Goal: Task Accomplishment & Management: Manage account settings

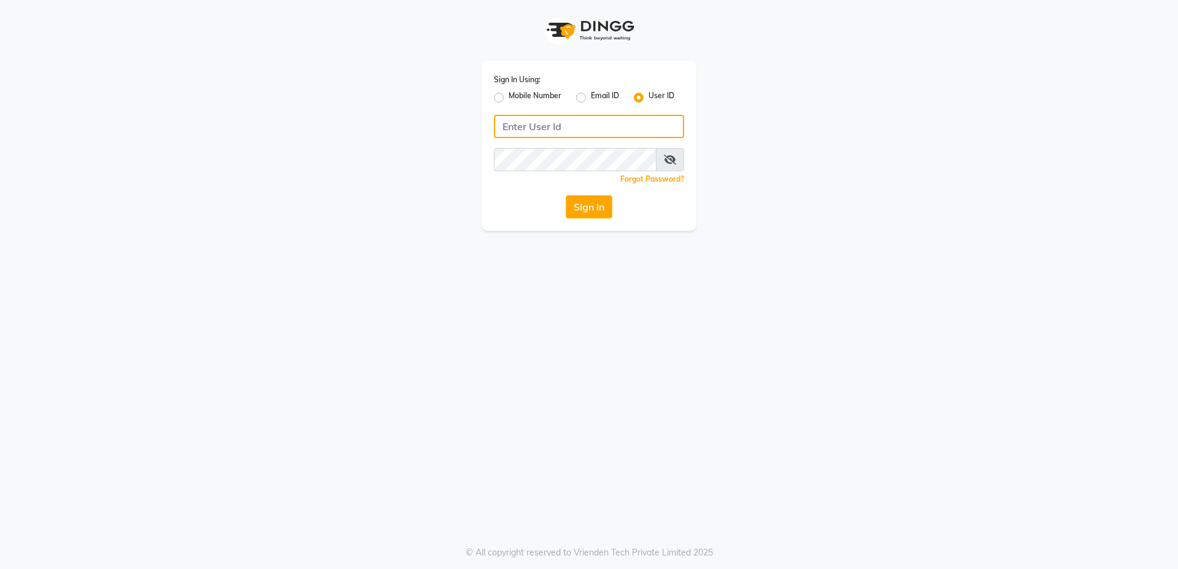
type input "6366794514"
click at [500, 92] on div "Mobile Number" at bounding box center [528, 97] width 68 height 15
click at [509, 98] on label "Mobile Number" at bounding box center [535, 97] width 53 height 15
click at [509, 98] on input "Mobile Number" at bounding box center [513, 94] width 8 height 8
radio input "true"
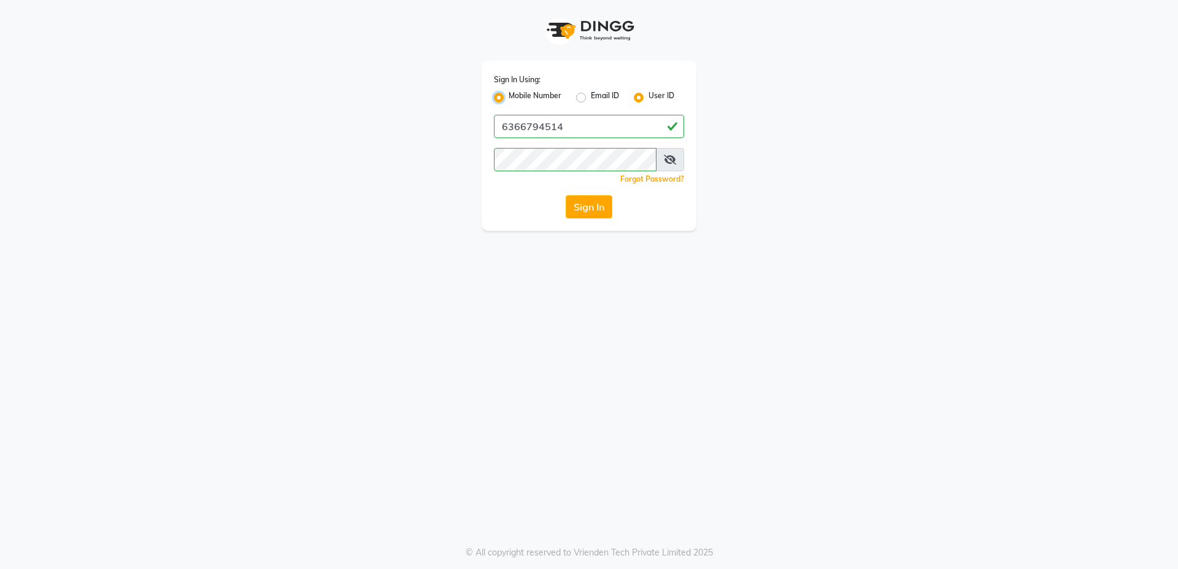
radio input "false"
click at [571, 133] on input "Username" at bounding box center [609, 126] width 149 height 23
click at [557, 128] on input "Username" at bounding box center [609, 126] width 149 height 23
click at [571, 136] on input "Username" at bounding box center [609, 126] width 149 height 23
click at [569, 128] on input "Username" at bounding box center [609, 126] width 149 height 23
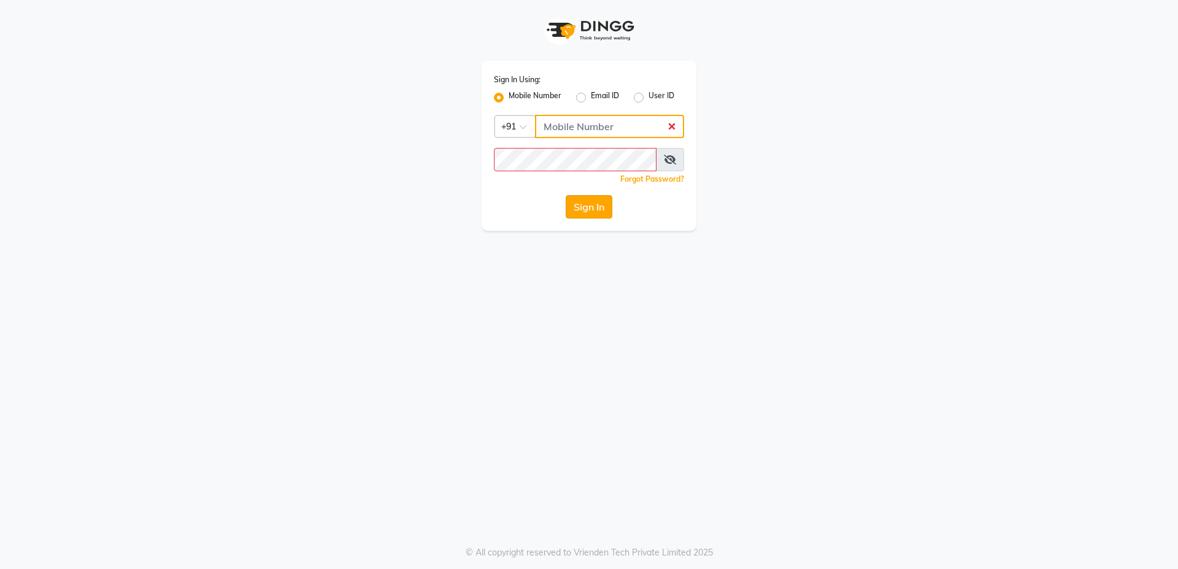
type input "6366794514"
click at [586, 210] on button "Sign In" at bounding box center [589, 206] width 47 height 23
